Goal: Task Accomplishment & Management: Use online tool/utility

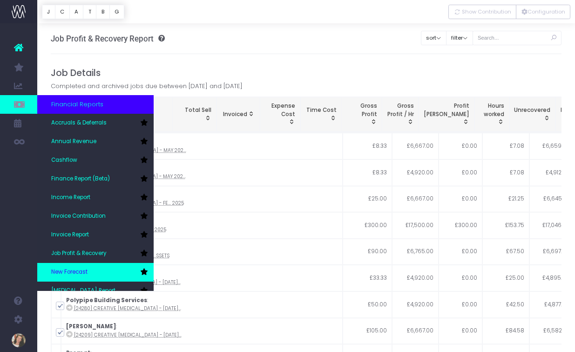
click at [112, 273] on link "New Forecast" at bounding box center [95, 272] width 116 height 19
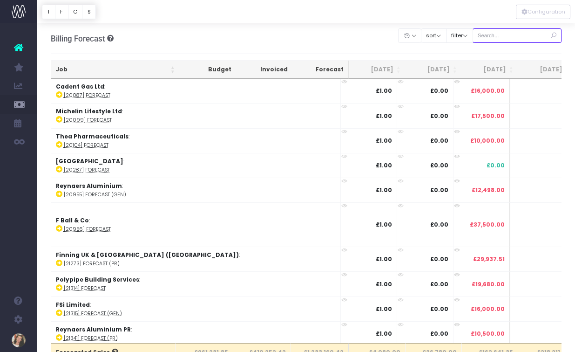
click at [507, 37] on input "text" at bounding box center [517, 35] width 89 height 14
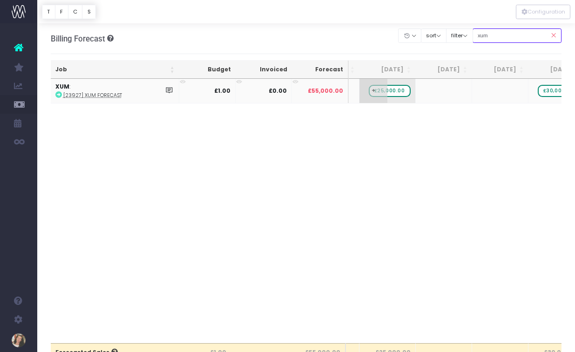
type input "xum"
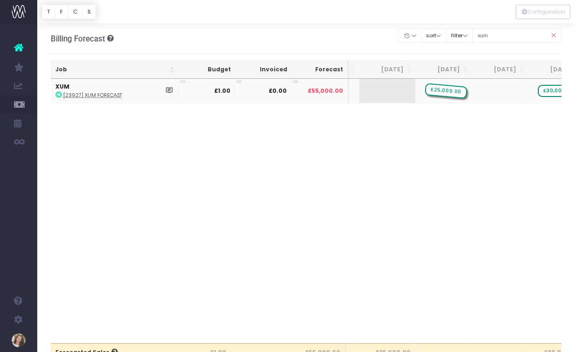
drag, startPoint x: 394, startPoint y: 92, endPoint x: 459, endPoint y: 92, distance: 64.8
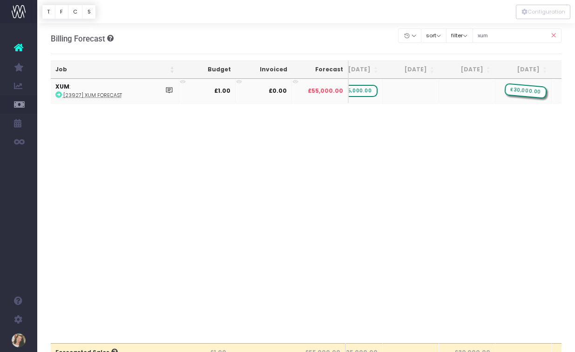
drag, startPoint x: 472, startPoint y: 90, endPoint x: 524, endPoint y: 89, distance: 52.7
drag, startPoint x: 364, startPoint y: 92, endPoint x: 432, endPoint y: 92, distance: 68.0
drag, startPoint x: 476, startPoint y: 93, endPoint x: 519, endPoint y: 93, distance: 43.3
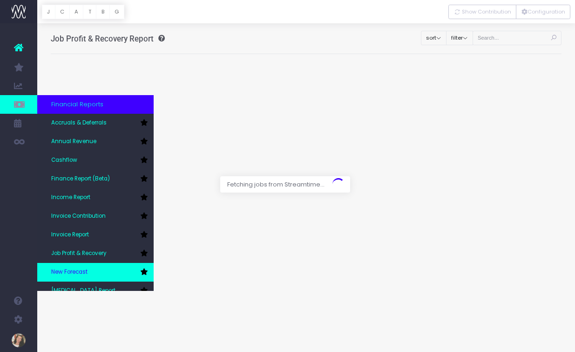
click at [100, 276] on link "New Forecast" at bounding box center [95, 272] width 116 height 19
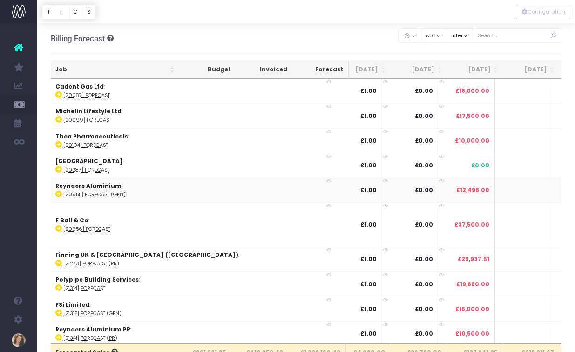
scroll to position [0, 16]
click at [526, 36] on input "text" at bounding box center [517, 35] width 89 height 14
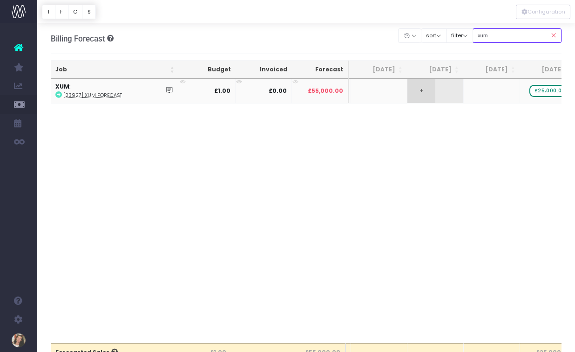
scroll to position [0, 0]
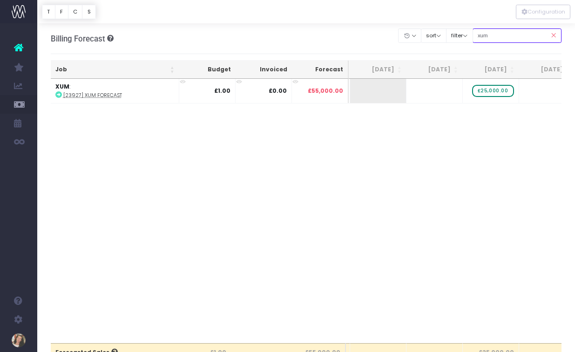
type input "xum"
